Goal: Task Accomplishment & Management: Use online tool/utility

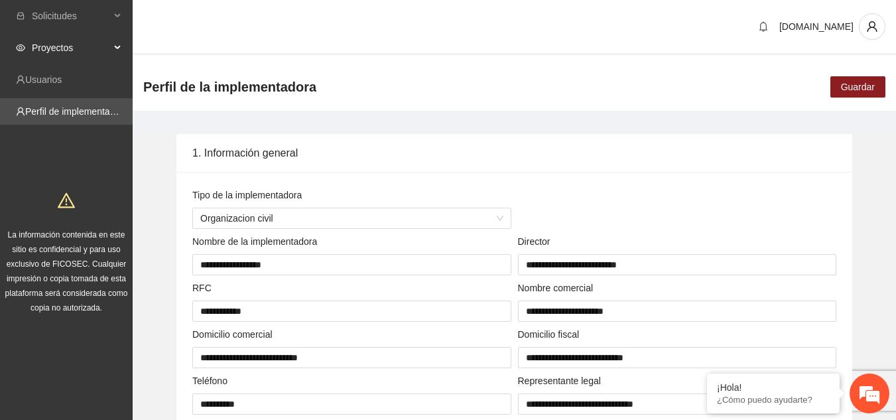
click at [115, 41] on div "Proyectos" at bounding box center [66, 47] width 133 height 27
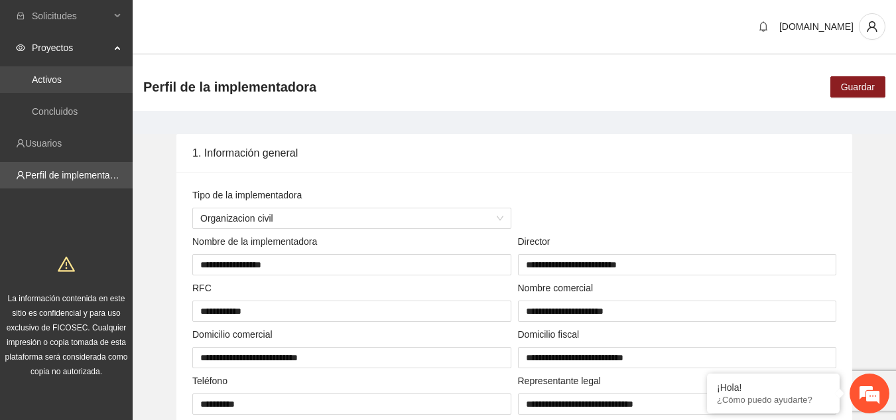
click at [62, 81] on link "Activos" at bounding box center [47, 79] width 30 height 11
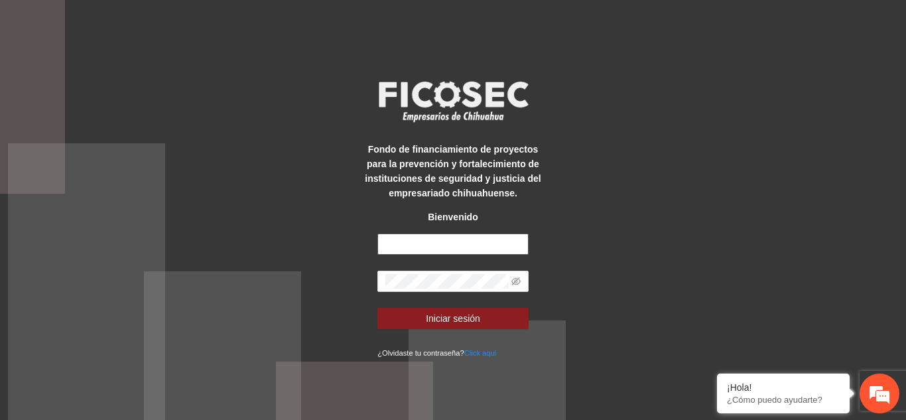
click at [423, 243] on input "text" at bounding box center [452, 244] width 151 height 21
type input "**********"
click at [377, 308] on button "Iniciar sesión" at bounding box center [452, 318] width 151 height 21
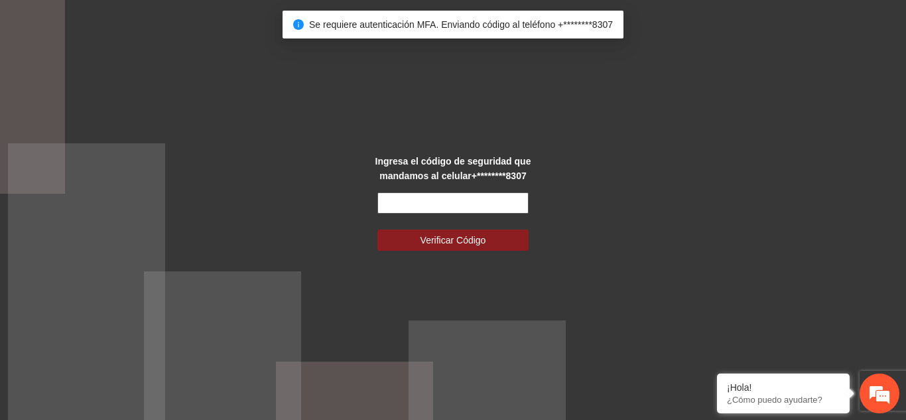
click at [469, 199] on input "text" at bounding box center [452, 202] width 151 height 21
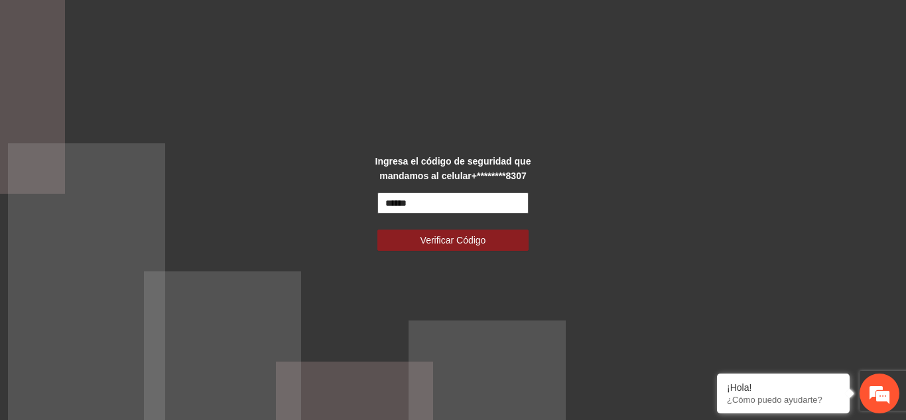
type input "******"
click at [377, 230] on button "Verificar Código" at bounding box center [452, 240] width 151 height 21
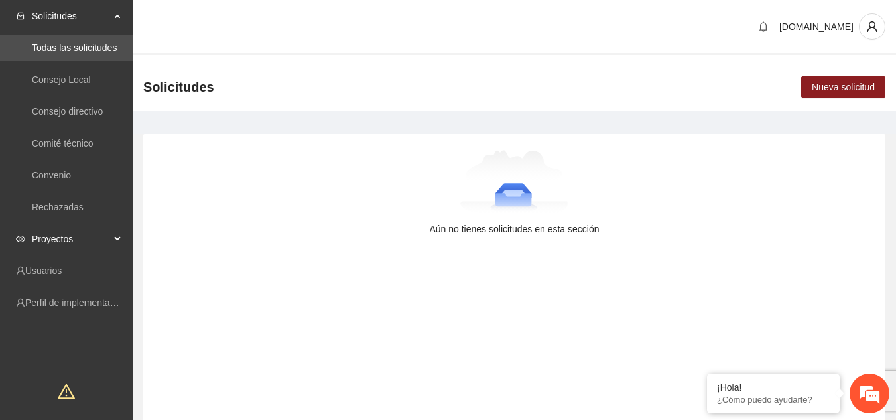
click at [73, 238] on span "Proyectos" at bounding box center [71, 239] width 78 height 27
click at [62, 267] on link "Activos" at bounding box center [47, 270] width 30 height 11
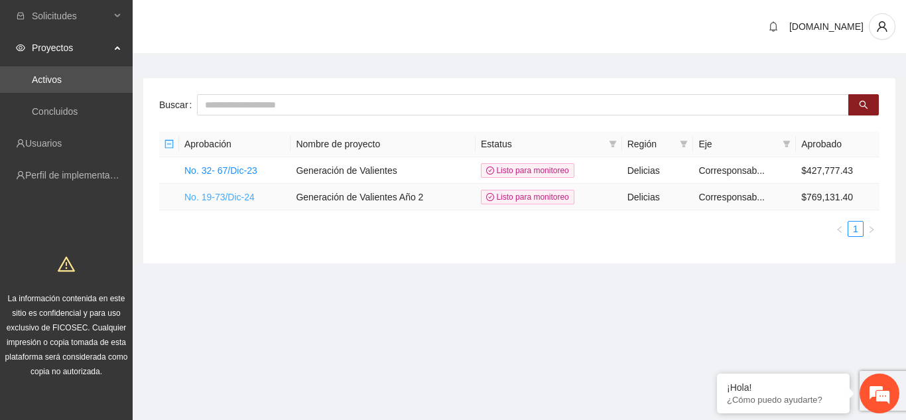
click at [240, 195] on link "No. 19-73/Dic-24" at bounding box center [219, 197] width 70 height 11
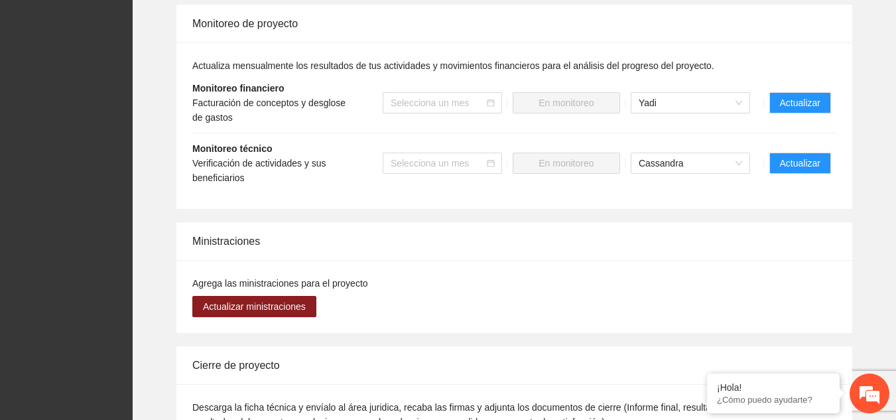
scroll to position [1327, 0]
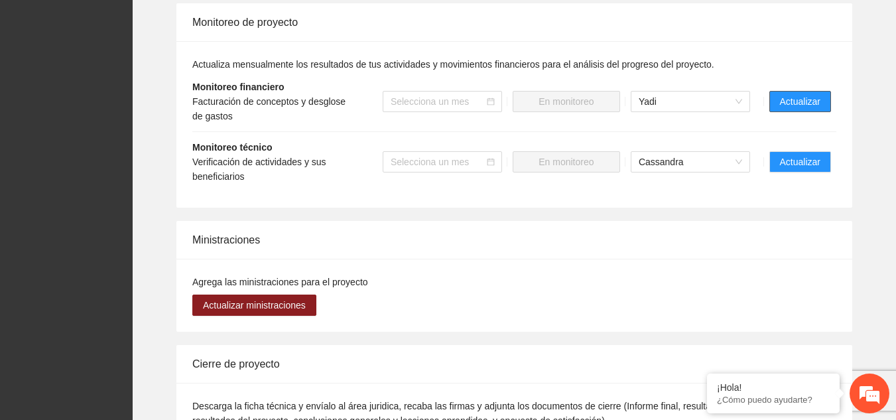
click at [817, 103] on span "Actualizar" at bounding box center [800, 101] width 40 height 15
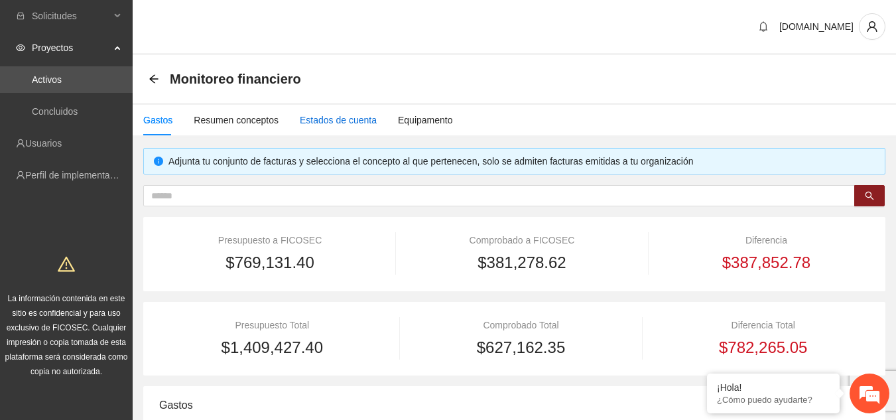
click at [334, 117] on div "Estados de cuenta" at bounding box center [338, 120] width 77 height 15
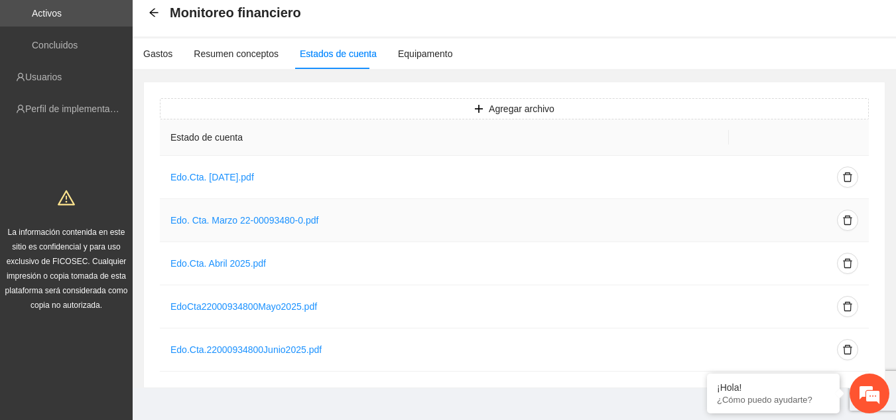
scroll to position [72, 0]
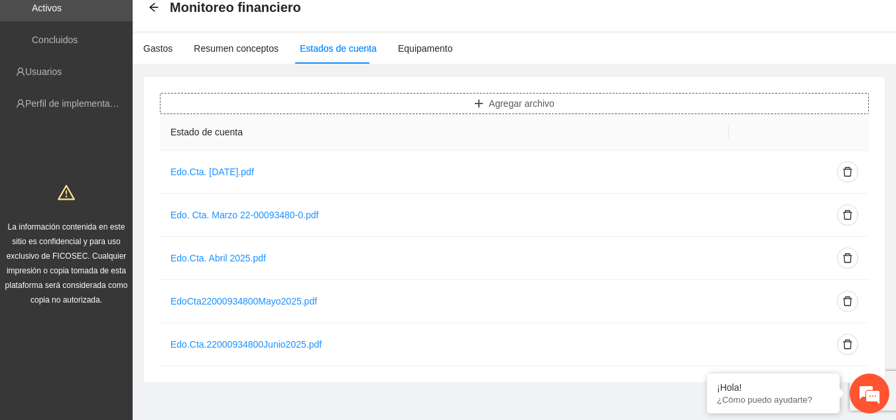
click at [525, 100] on span "Agregar archivo" at bounding box center [522, 103] width 66 height 15
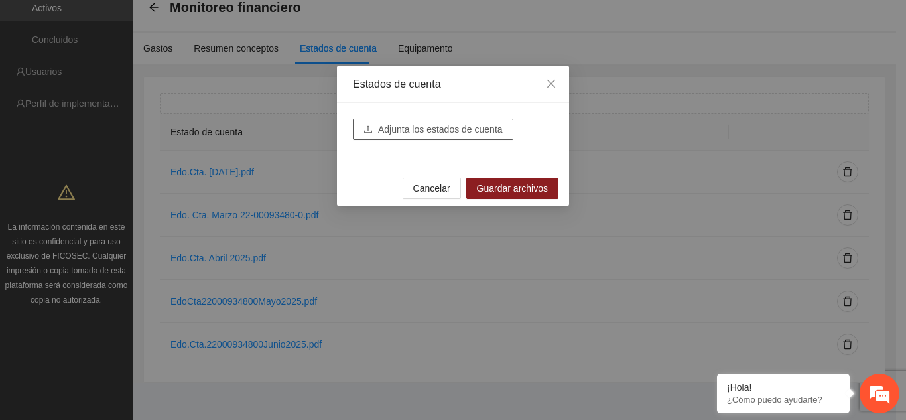
click at [487, 129] on span "Adjunta los estados de cuenta" at bounding box center [440, 129] width 125 height 15
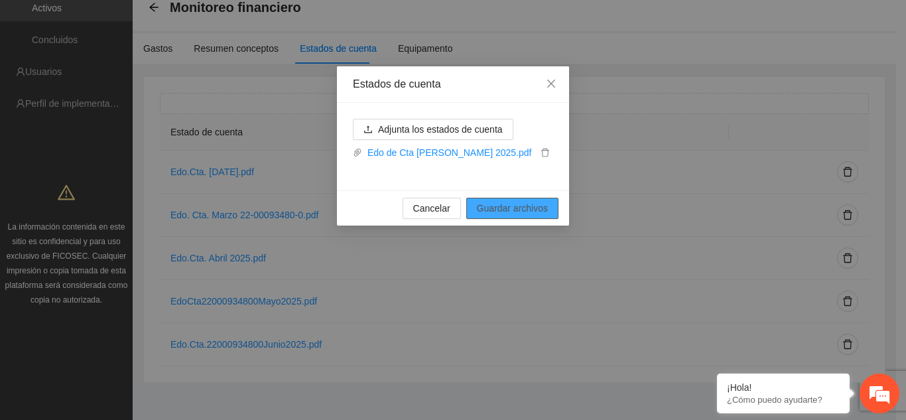
click at [528, 204] on span "Guardar archivos" at bounding box center [512, 208] width 71 height 15
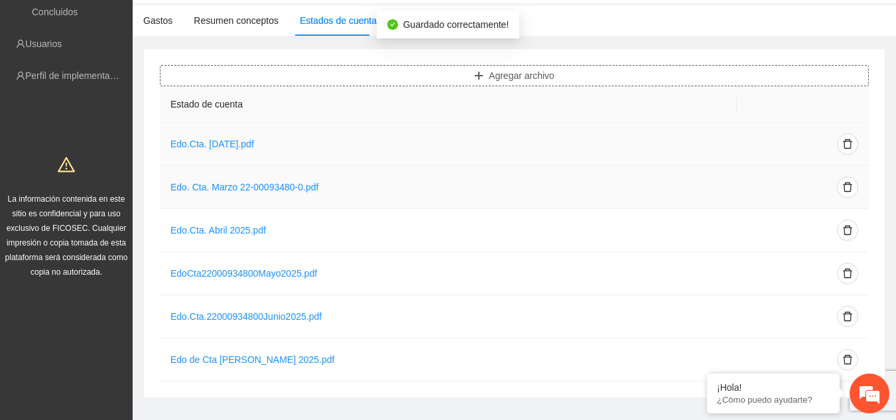
scroll to position [115, 0]
